Goal: Task Accomplishment & Management: Complete application form

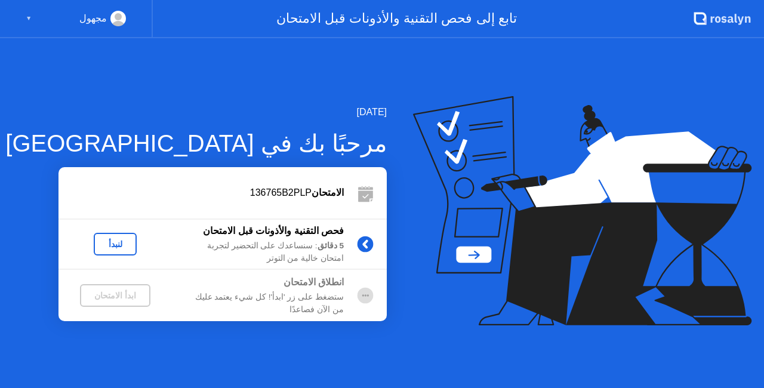
click at [113, 242] on div "لنبدأ" at bounding box center [115, 244] width 33 height 10
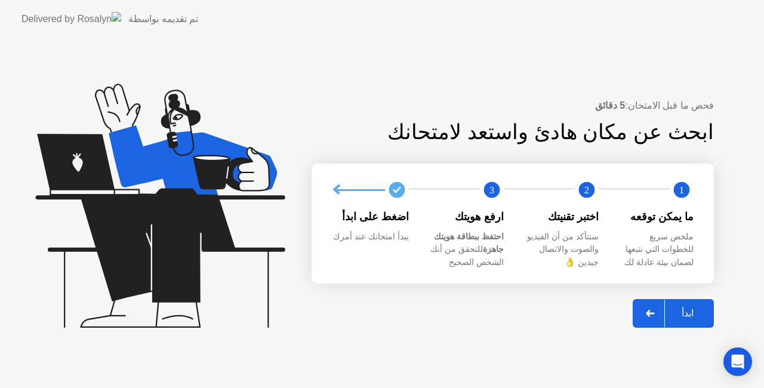
click at [654, 313] on icon at bounding box center [650, 313] width 8 height 7
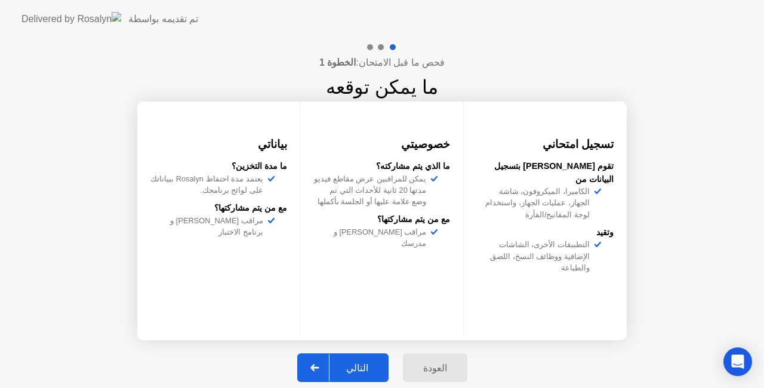
click at [370, 368] on div "التالي" at bounding box center [358, 367] width 56 height 11
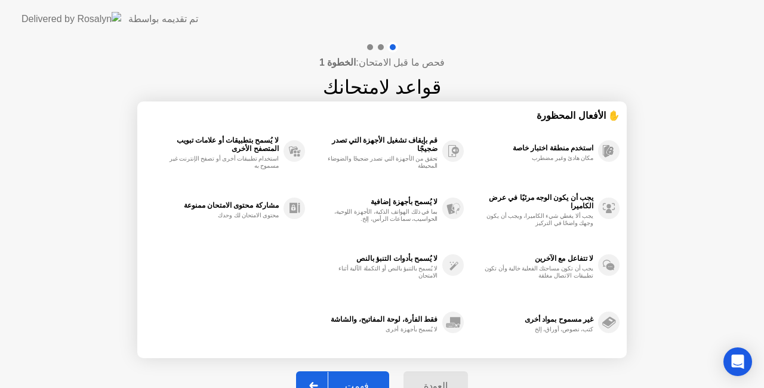
click at [357, 376] on button "فهمت" at bounding box center [342, 385] width 93 height 29
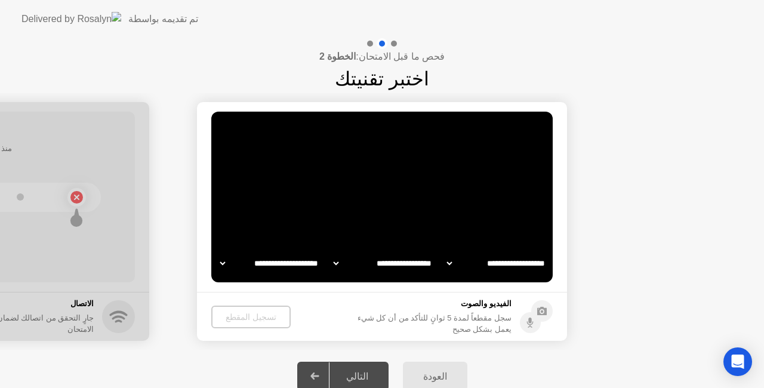
select select "**********"
select select "*******"
click at [244, 314] on div "تسجيل المقطع" at bounding box center [251, 317] width 70 height 10
click at [242, 320] on div "تسجيل المقطع" at bounding box center [251, 317] width 70 height 10
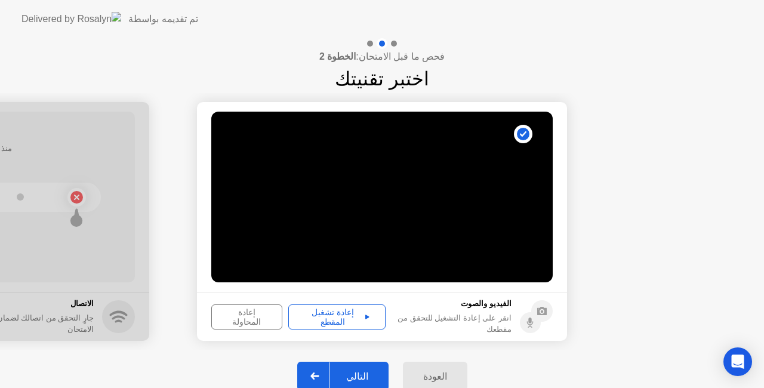
click at [355, 371] on div "التالي" at bounding box center [358, 376] width 56 height 11
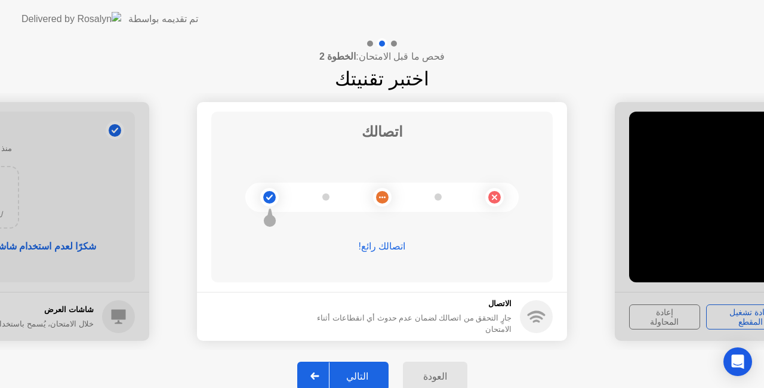
click at [352, 376] on div "التالي" at bounding box center [358, 376] width 56 height 11
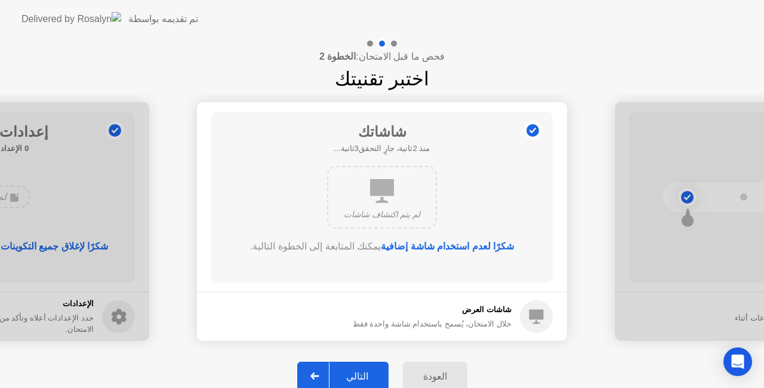
click at [358, 367] on button "التالي" at bounding box center [342, 376] width 91 height 29
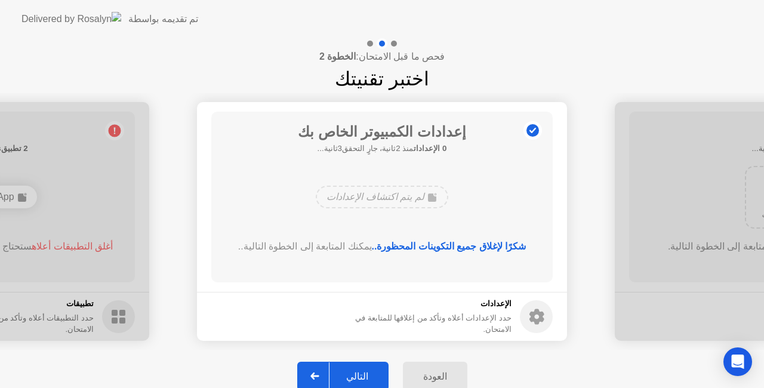
click at [362, 368] on button "التالي" at bounding box center [342, 376] width 91 height 29
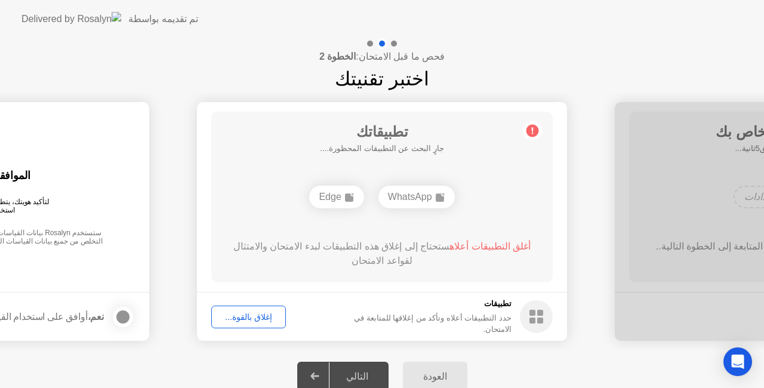
click at [430, 201] on div "WhatsApp" at bounding box center [417, 197] width 76 height 23
drag, startPoint x: 668, startPoint y: 17, endPoint x: 666, endPoint y: 27, distance: 10.4
click at [667, 20] on header "تم تقديمه بواسطة" at bounding box center [382, 19] width 764 height 38
click at [383, 201] on div "WhatsApp" at bounding box center [382, 197] width 76 height 23
click at [411, 198] on icon at bounding box center [406, 197] width 10 height 10
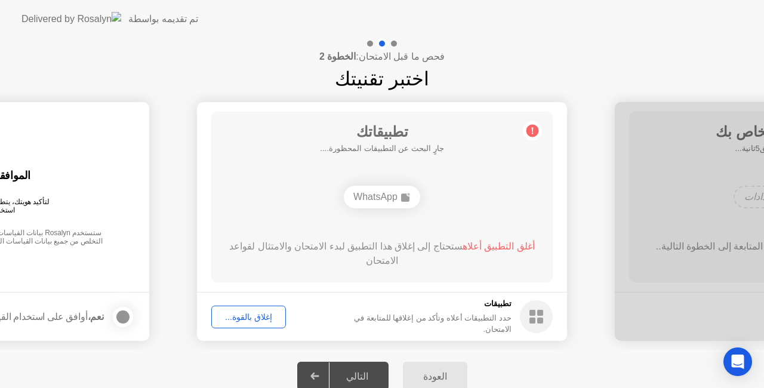
click at [411, 198] on icon at bounding box center [406, 197] width 10 height 10
drag, startPoint x: 385, startPoint y: 201, endPoint x: 406, endPoint y: 190, distance: 24.0
click at [387, 197] on div "WhatsApp" at bounding box center [382, 197] width 76 height 23
drag, startPoint x: 406, startPoint y: 190, endPoint x: 412, endPoint y: 192, distance: 6.2
click at [411, 192] on div "WhatsApp" at bounding box center [382, 197] width 76 height 23
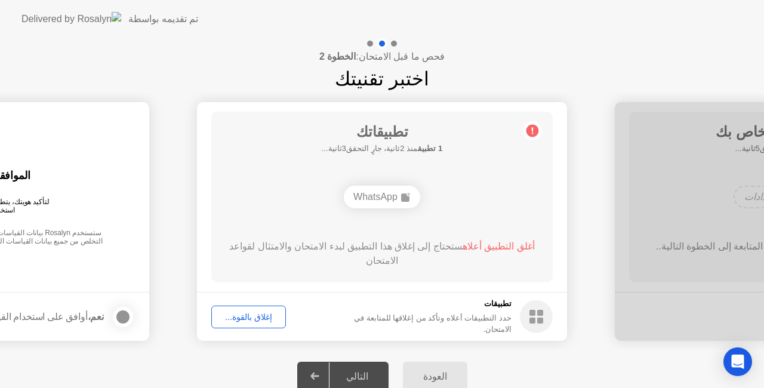
click at [413, 199] on div "WhatsApp" at bounding box center [382, 197] width 76 height 23
click at [410, 202] on div "WhatsApp" at bounding box center [382, 197] width 76 height 23
click at [405, 202] on div "WhatsApp" at bounding box center [382, 197] width 76 height 23
click at [405, 199] on rect at bounding box center [405, 197] width 8 height 8
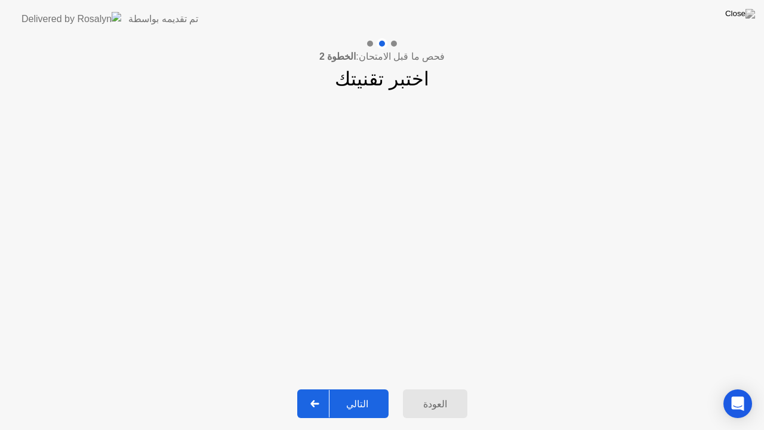
click at [350, 388] on div "التالي" at bounding box center [358, 403] width 56 height 11
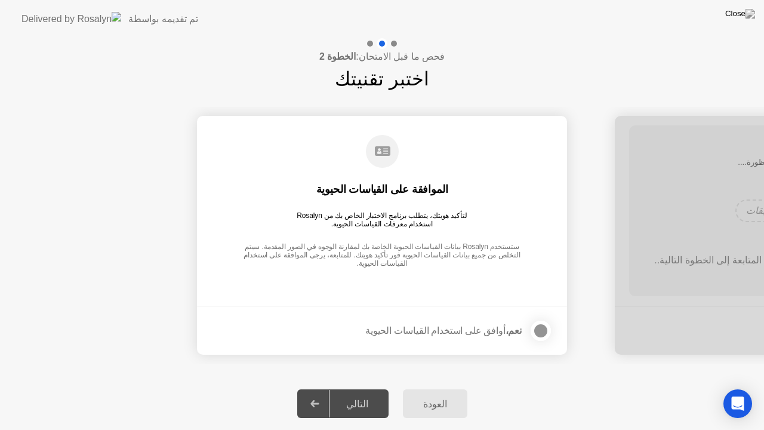
click at [542, 334] on div at bounding box center [541, 331] width 14 height 14
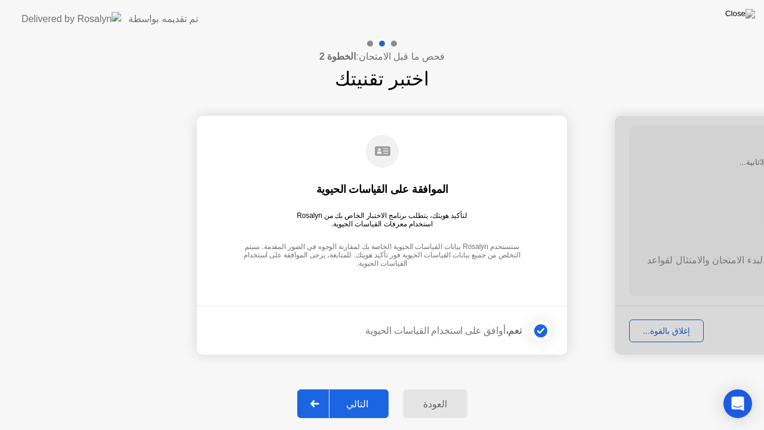
click at [316, 388] on icon at bounding box center [315, 403] width 9 height 7
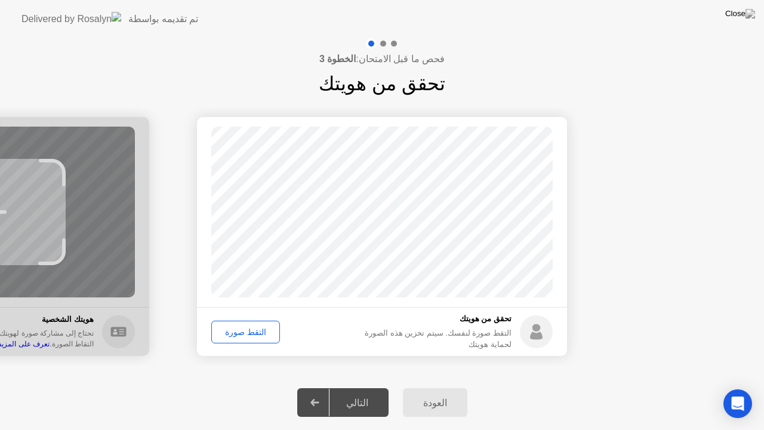
click at [260, 335] on div "التقط صورة" at bounding box center [246, 332] width 60 height 10
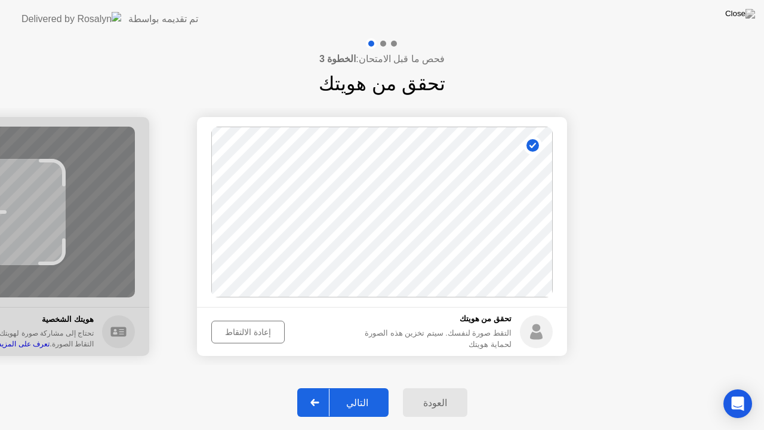
click at [346, 388] on div "التالي" at bounding box center [358, 402] width 56 height 11
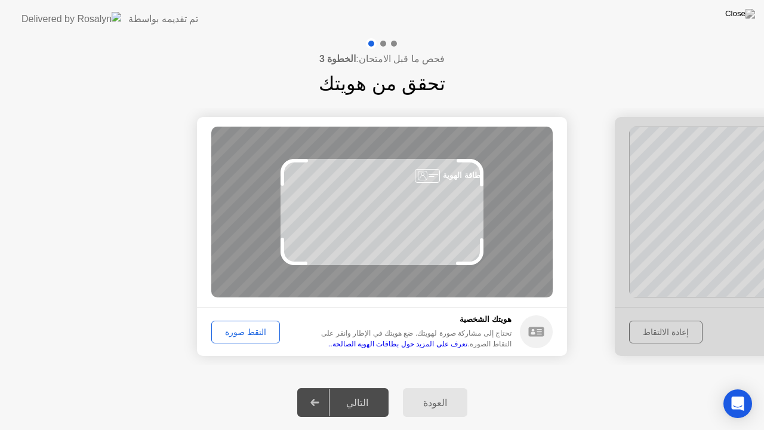
click at [255, 327] on div "التقط صورة" at bounding box center [246, 332] width 60 height 10
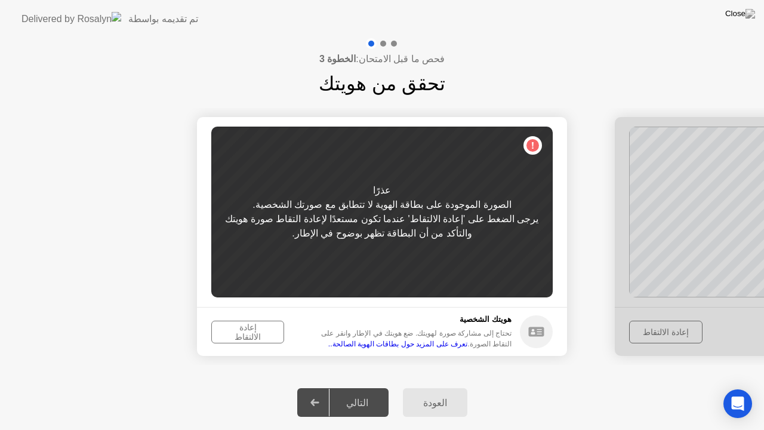
click at [245, 336] on div "إعادة الالتقاط" at bounding box center [248, 331] width 64 height 19
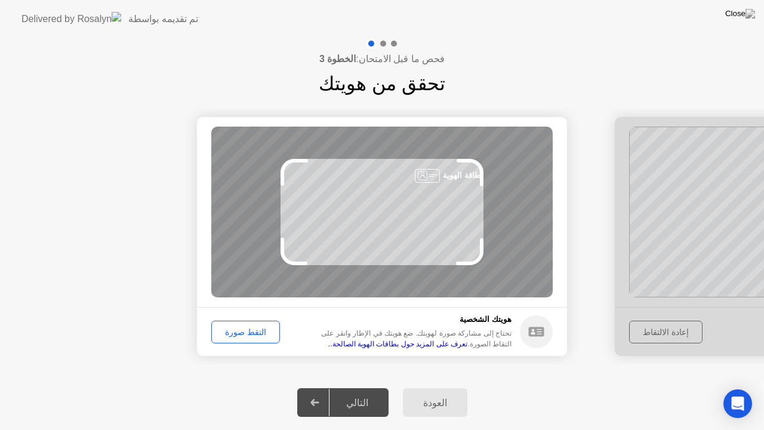
click at [241, 324] on button "التقط صورة" at bounding box center [245, 332] width 69 height 23
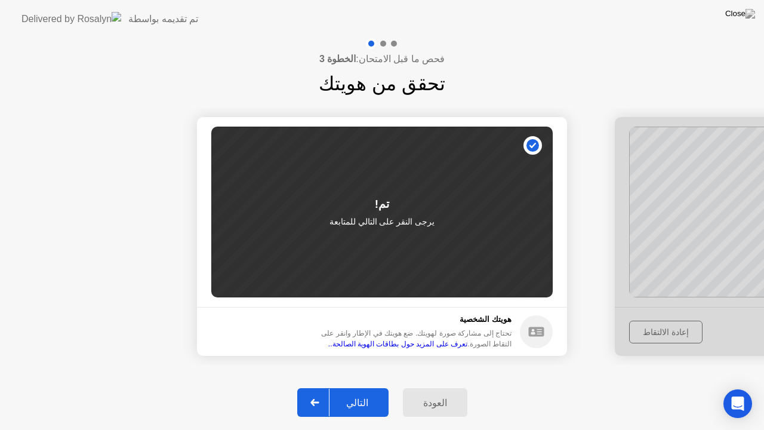
click at [345, 388] on div "التالي" at bounding box center [358, 402] width 56 height 11
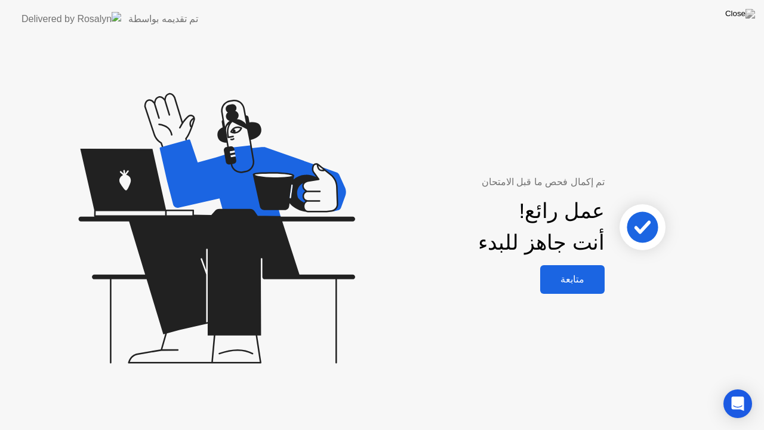
click at [589, 275] on div "متابعة" at bounding box center [572, 278] width 57 height 11
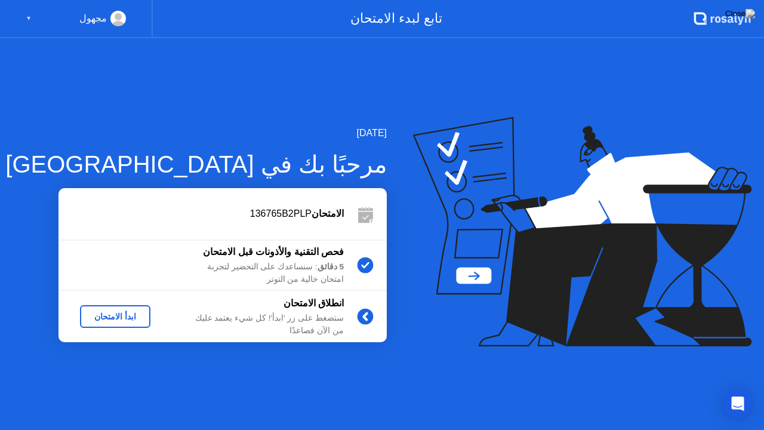
click at [102, 312] on div "ابدأ الامتحان" at bounding box center [115, 317] width 61 height 10
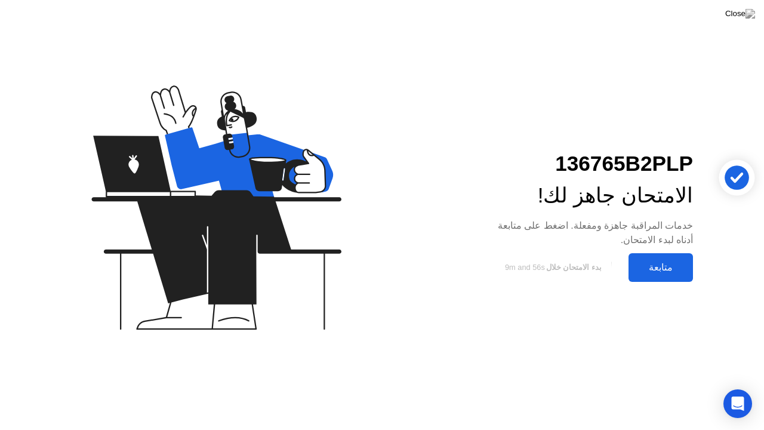
click at [668, 264] on div "متابعة" at bounding box center [660, 267] width 57 height 11
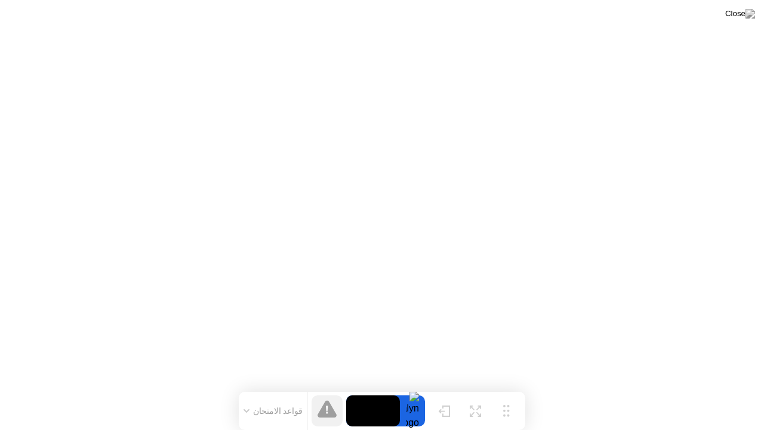
click at [261, 388] on button "قواعد الامتحان" at bounding box center [273, 410] width 67 height 11
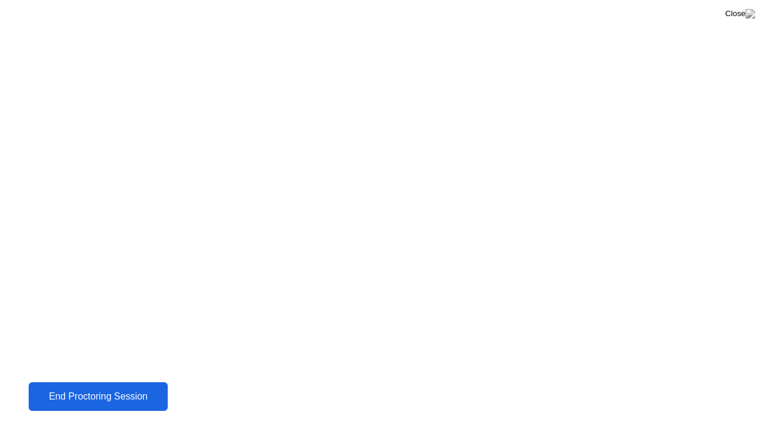
click at [74, 388] on div "End Proctoring Session" at bounding box center [98, 396] width 132 height 11
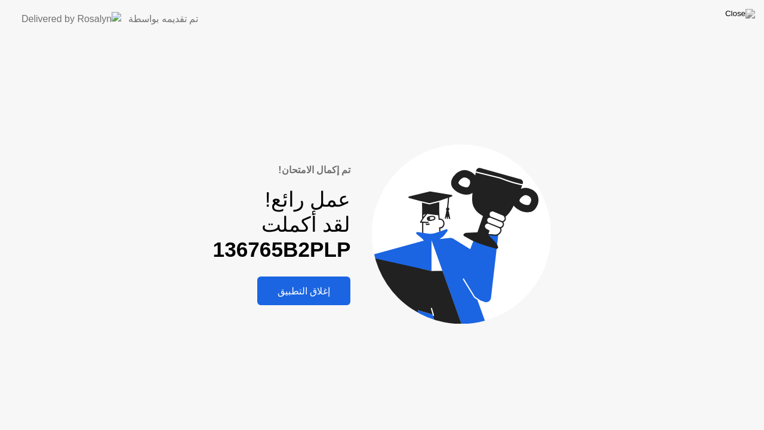
click at [310, 295] on div "إغلاق التطبيق" at bounding box center [304, 290] width 86 height 11
